Goal: Purchase product/service

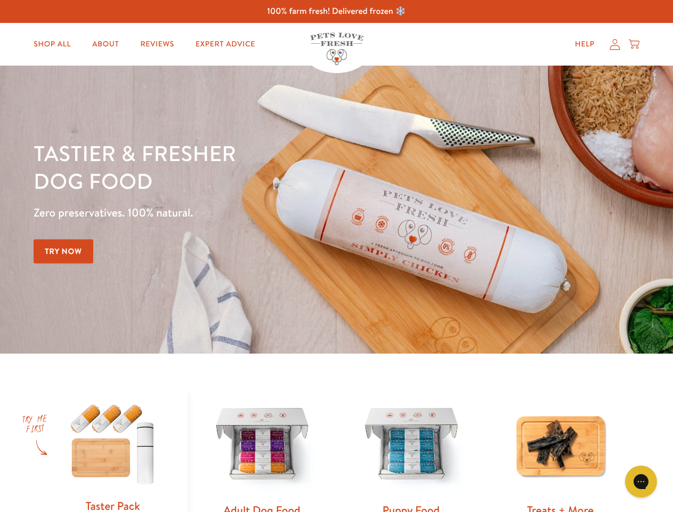
click at [336, 256] on div "Tastier & fresher dog food Zero preservatives. 100% natural. Try Now" at bounding box center [236, 209] width 404 height 141
click at [641, 481] on icon "Gorgias live chat" at bounding box center [641, 481] width 10 height 10
